Goal: Navigation & Orientation: Find specific page/section

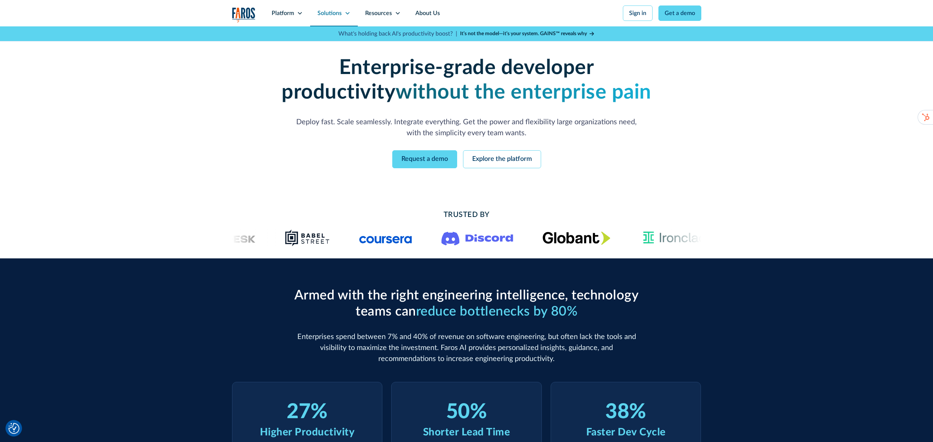
click at [345, 15] on icon at bounding box center [348, 13] width 6 height 6
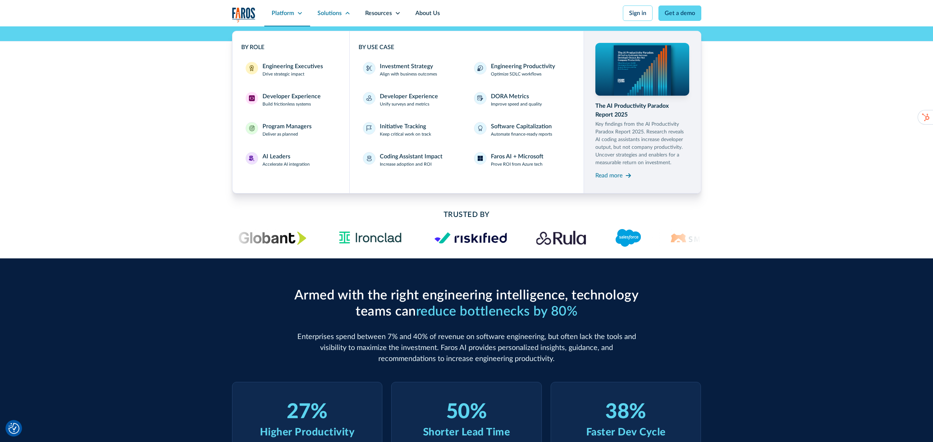
click at [297, 12] on icon at bounding box center [300, 13] width 6 height 6
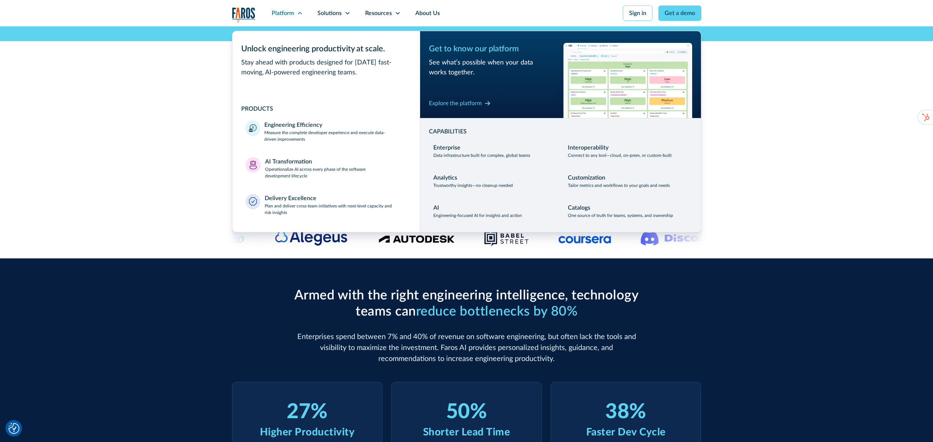
click at [190, 95] on div "Enterprise-grade developer productivity without the enterprise pain Deploy fast…" at bounding box center [466, 111] width 933 height 171
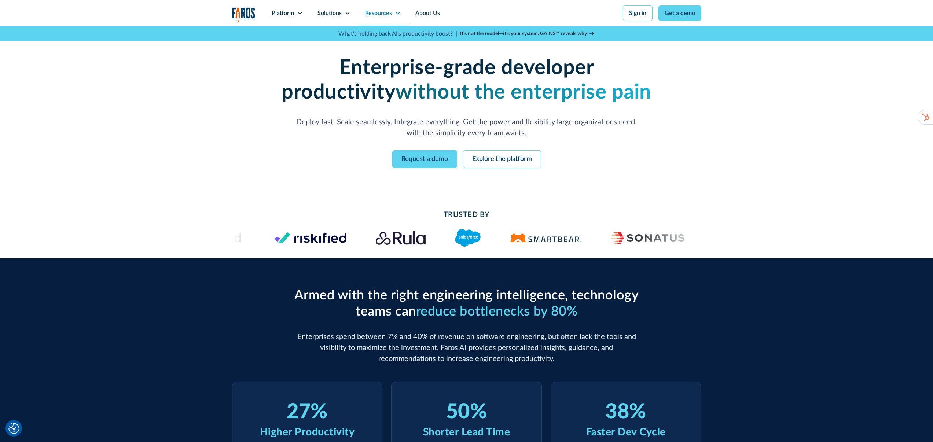
click at [383, 11] on div "Resources" at bounding box center [378, 13] width 27 height 9
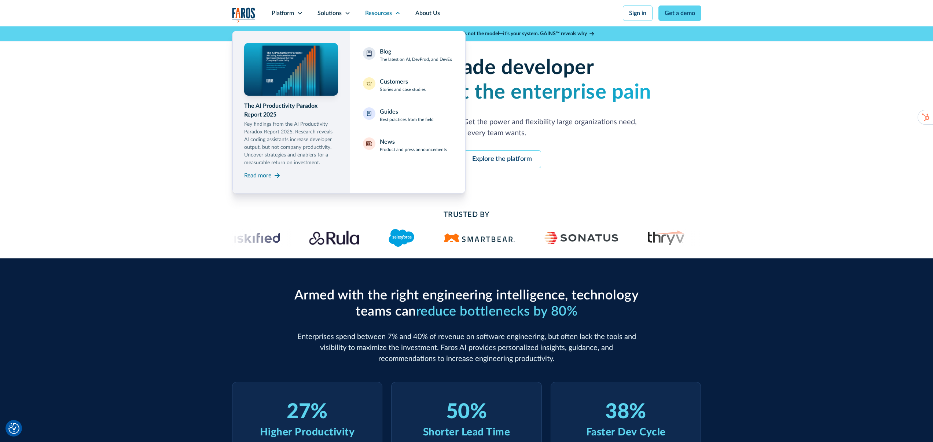
click at [199, 121] on div "Enterprise-grade developer productivity without the enterprise pain Deploy fast…" at bounding box center [466, 111] width 933 height 171
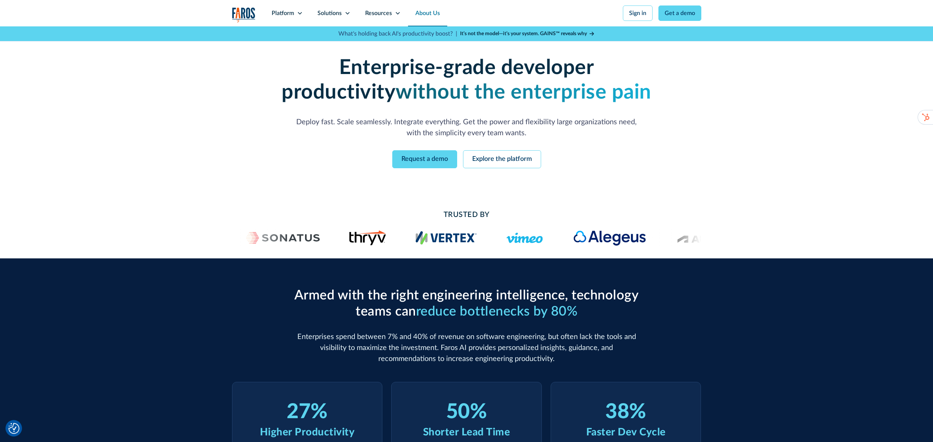
click at [414, 16] on link "About Us" at bounding box center [427, 13] width 39 height 26
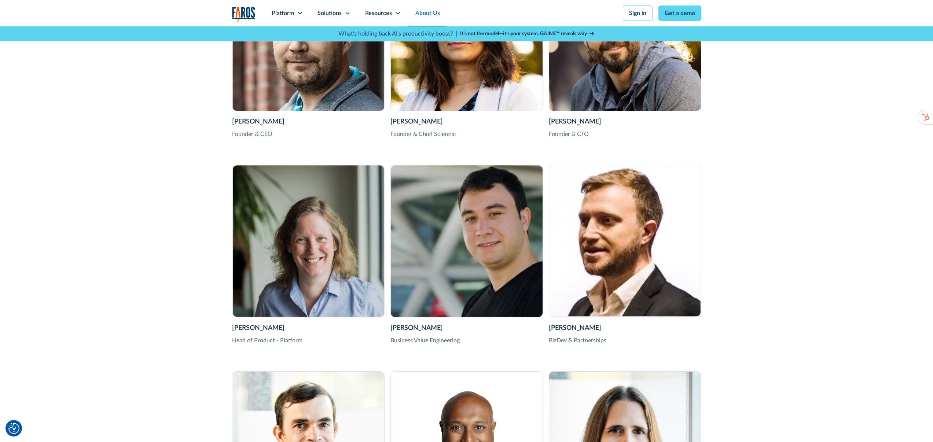
scroll to position [1207, 0]
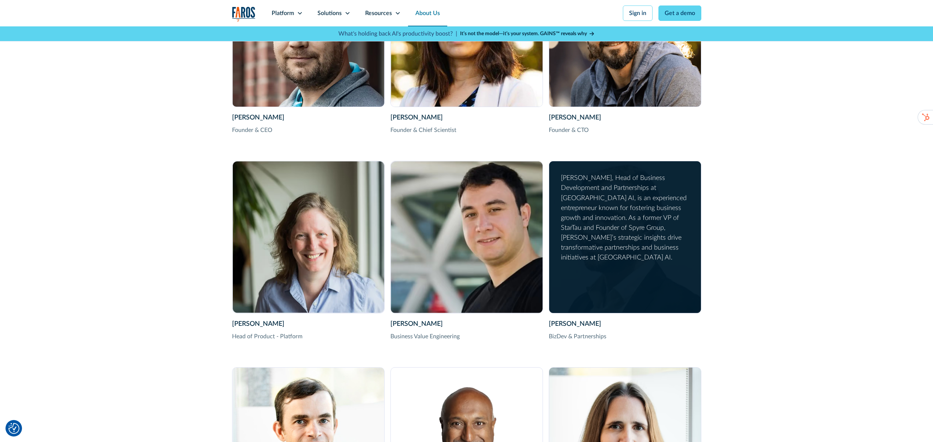
click at [587, 196] on div "Dan Balter, Head of Business Development and Partnerships at Faros AI, is an ex…" at bounding box center [625, 217] width 128 height 89
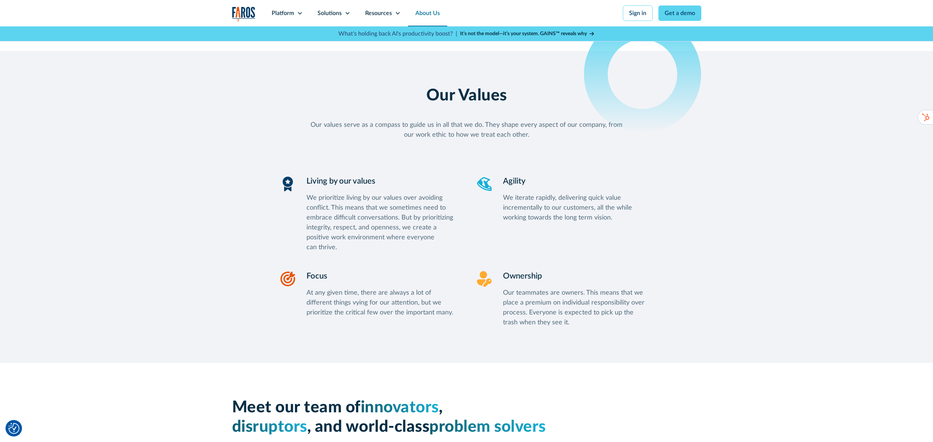
scroll to position [1974, 0]
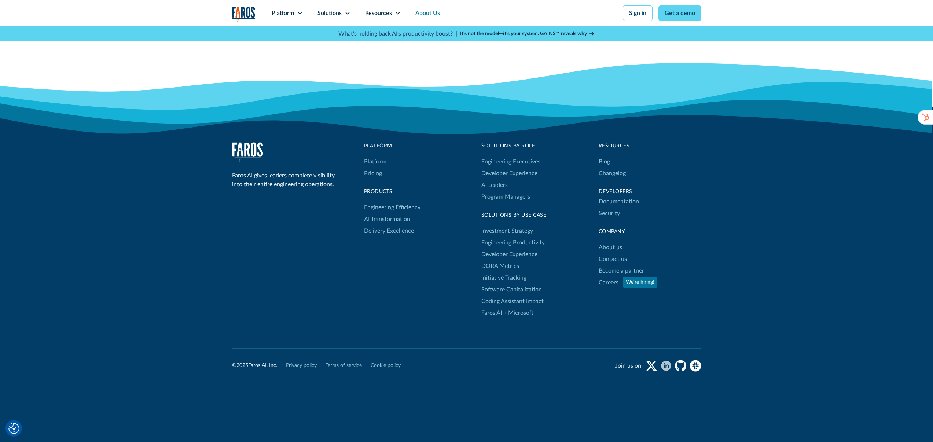
click at [666, 368] on rect "linkedin" at bounding box center [666, 366] width 10 height 10
